Goal: Task Accomplishment & Management: Manage account settings

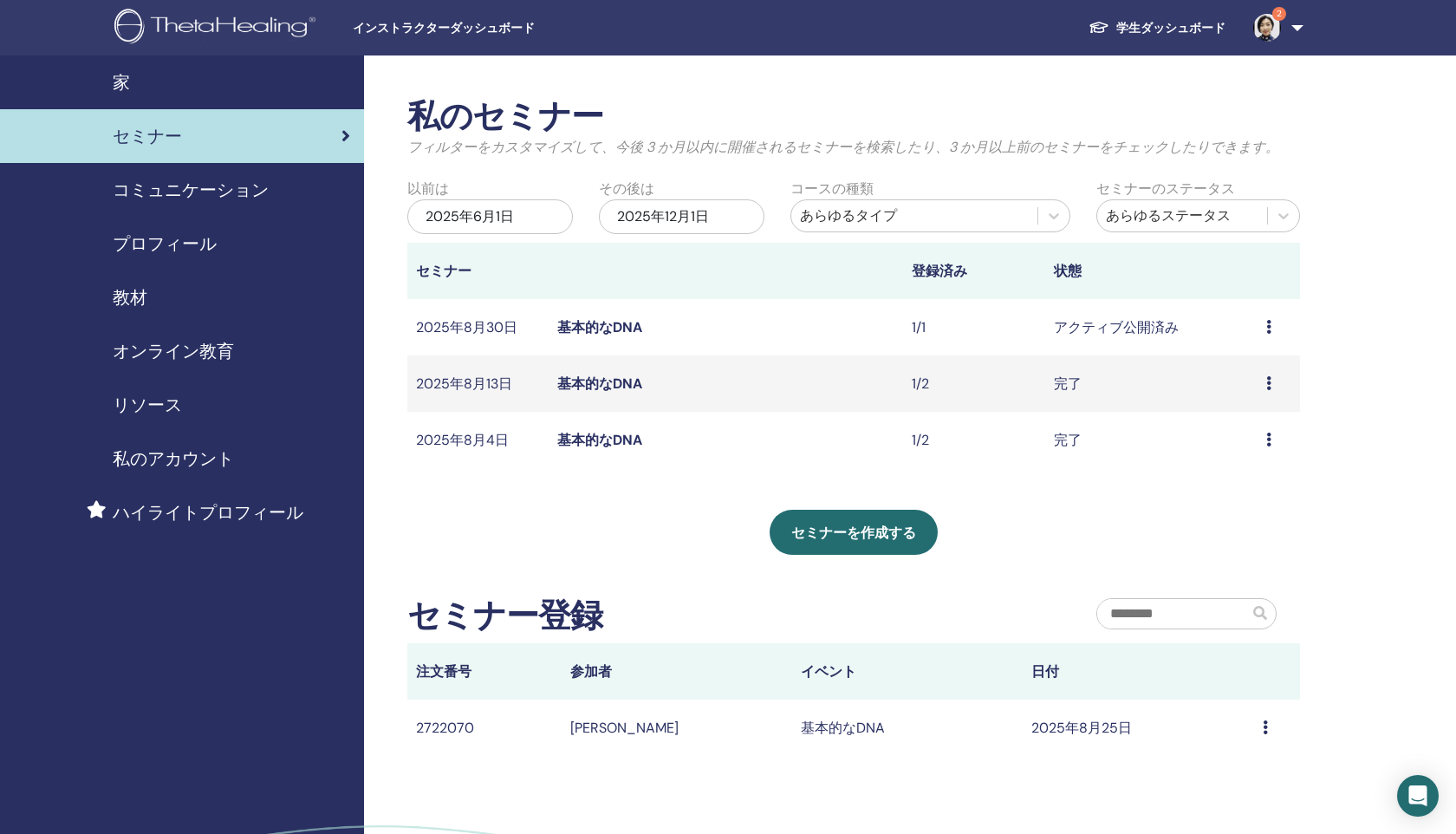
click at [1273, 326] on div "プレビュー 編集 参加者 キャンセル" at bounding box center [1279, 327] width 25 height 21
click at [1239, 343] on font "プレビュー" at bounding box center [1247, 339] width 69 height 19
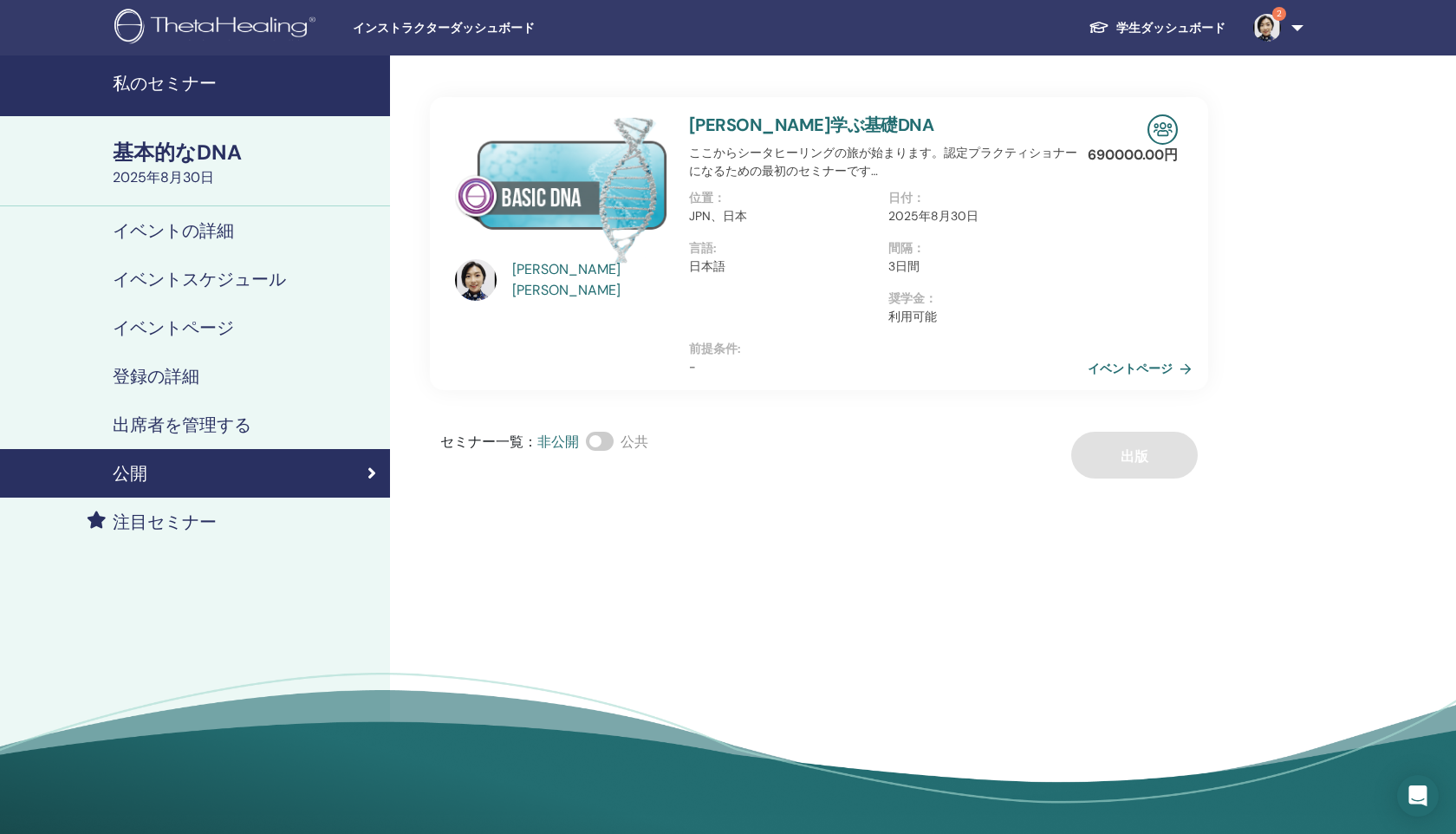
click at [1270, 23] on img at bounding box center [1266, 27] width 27 height 27
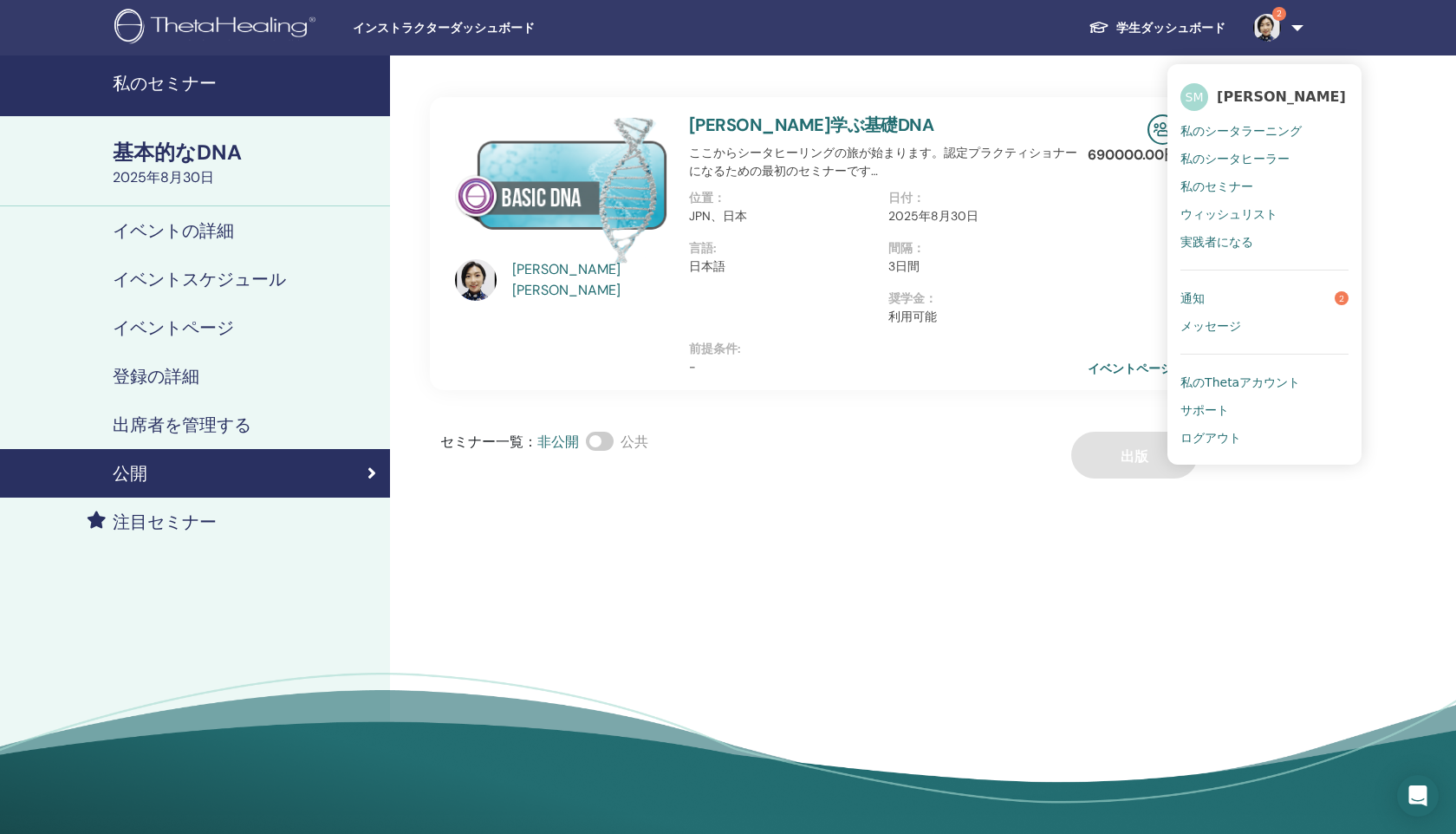
click at [1207, 299] on link "通知 2" at bounding box center [1264, 298] width 168 height 27
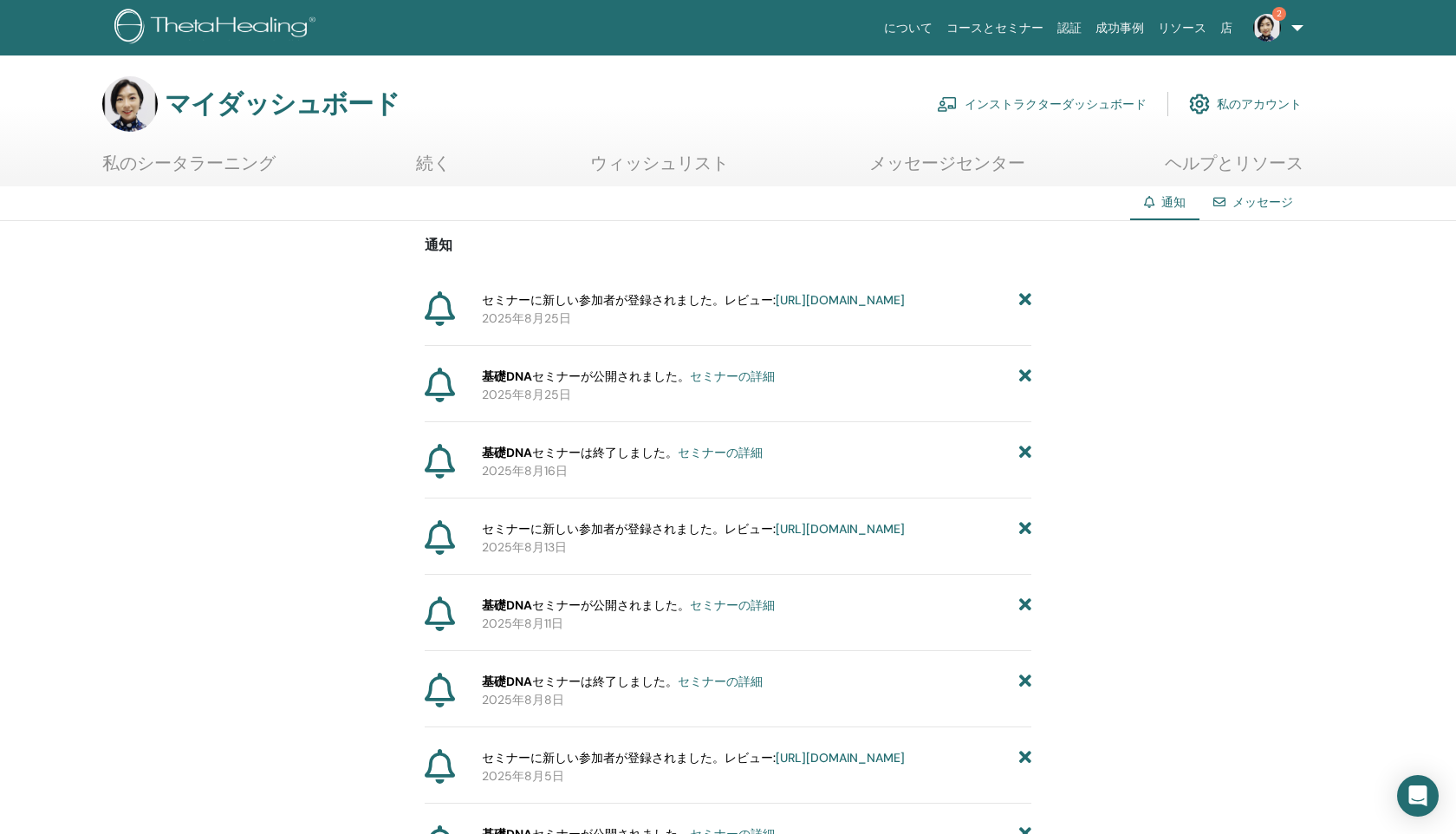
click at [792, 308] on font "https://member.thetahealing.com/instructor/seminar/375579/attendees" at bounding box center [840, 300] width 129 height 16
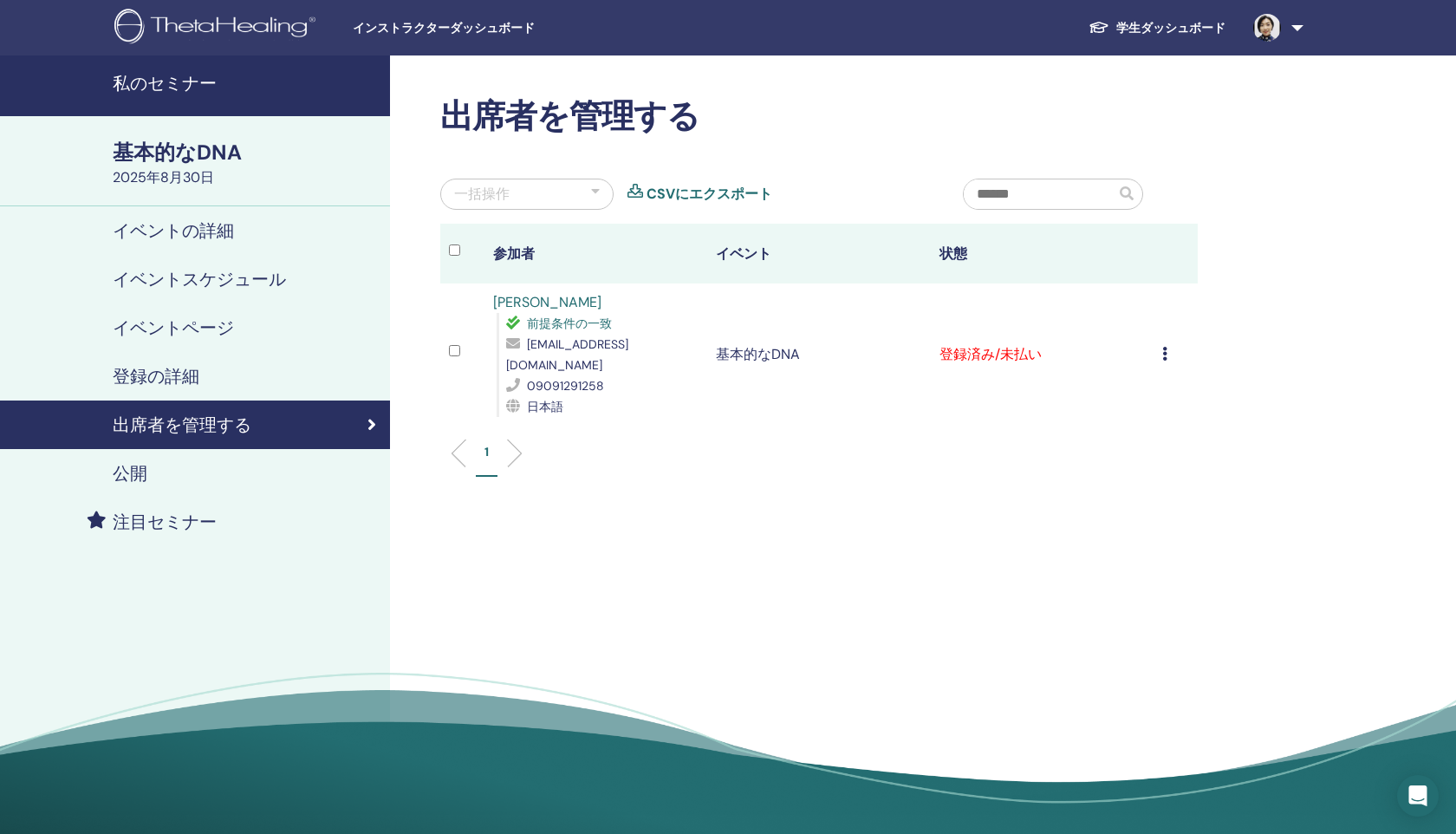
click at [1165, 346] on icon at bounding box center [1164, 353] width 5 height 14
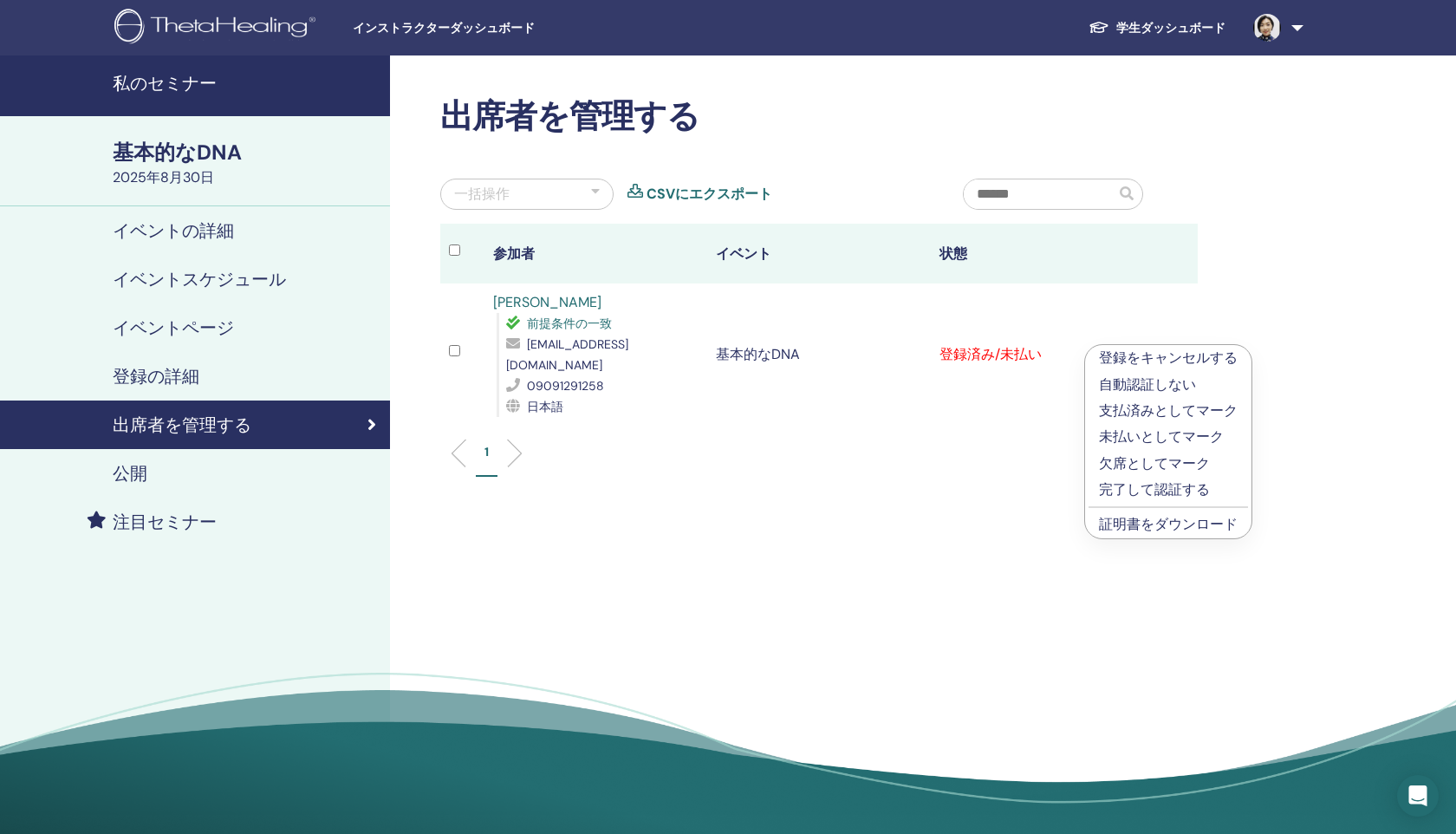
click at [1116, 492] on font "完了して認証する" at bounding box center [1154, 489] width 110 height 19
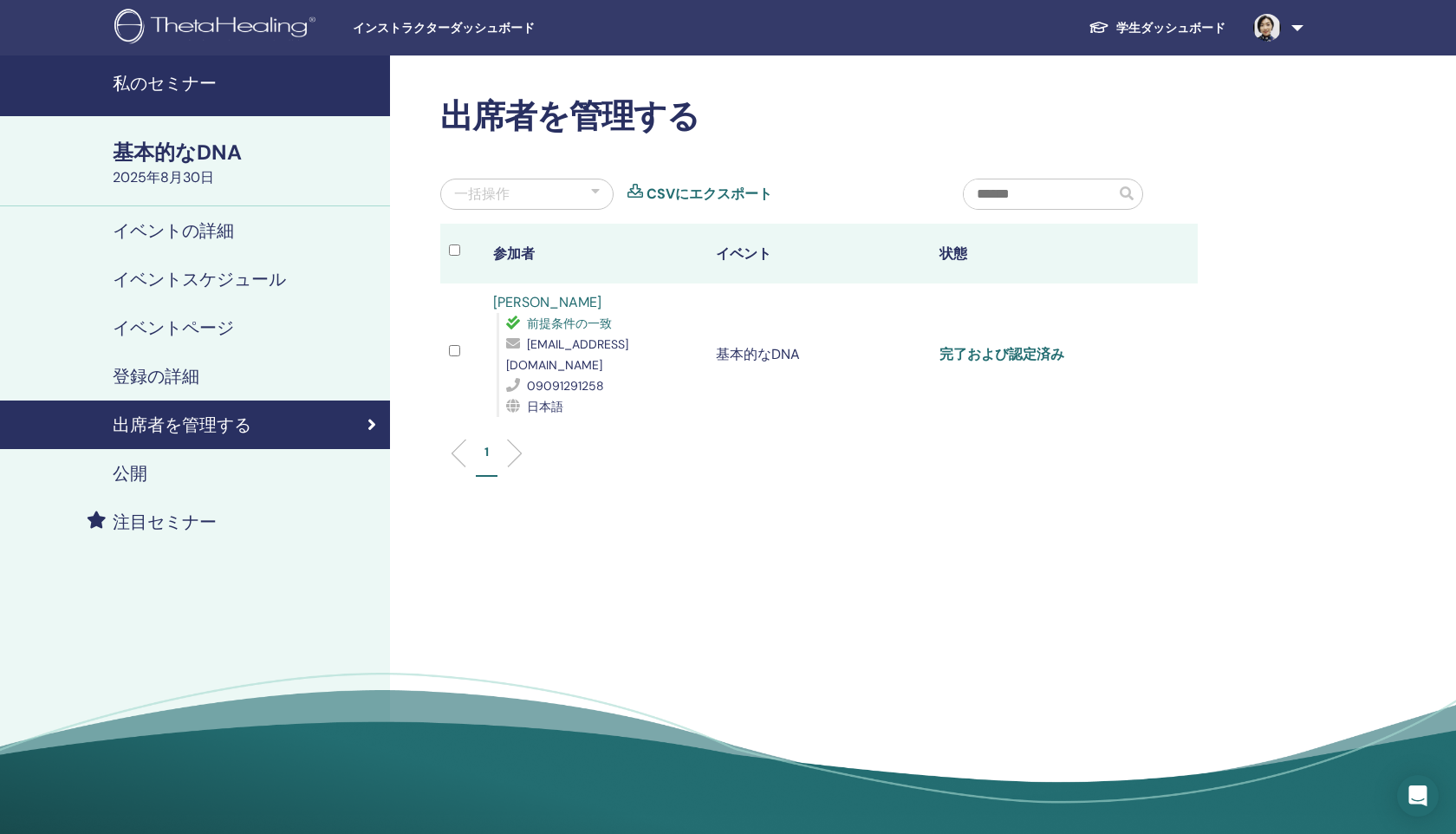
click at [1034, 345] on font "完了および認定済み" at bounding box center [1002, 354] width 125 height 19
